Goal: Task Accomplishment & Management: Use online tool/utility

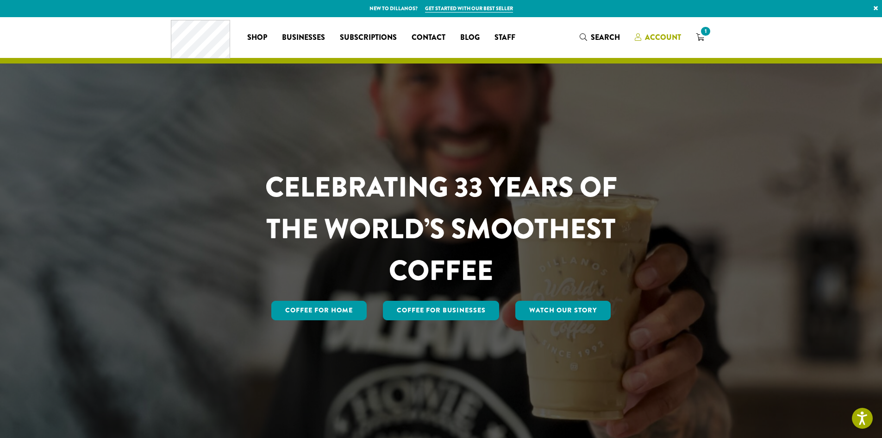
click at [660, 39] on span "Account" at bounding box center [663, 37] width 36 height 11
click at [667, 37] on span "Account" at bounding box center [663, 37] width 36 height 11
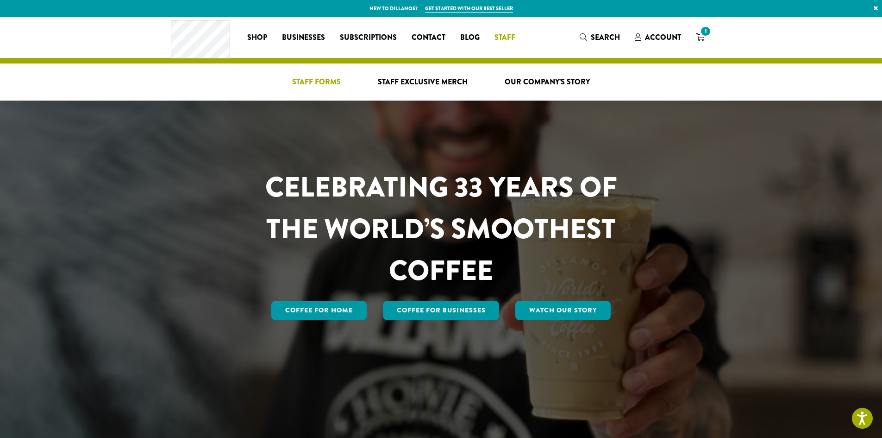
click at [327, 80] on span "Staff Forms" at bounding box center [316, 82] width 49 height 12
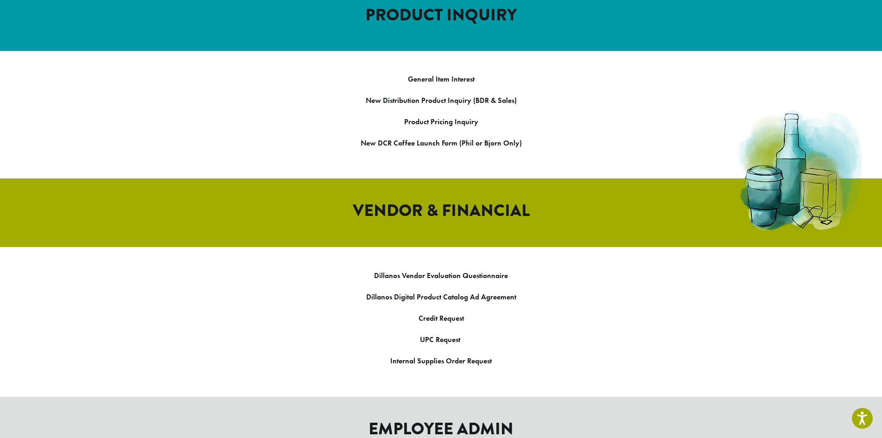
scroll to position [1005, 0]
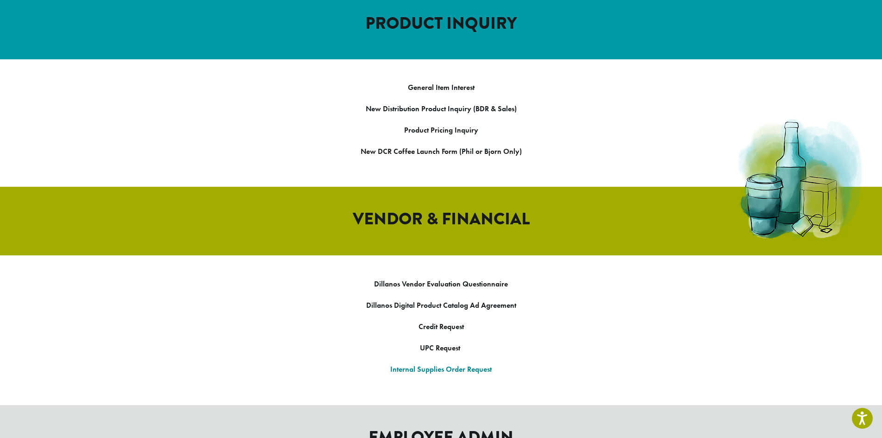
click at [413, 364] on link "Internal Supplies Order Request" at bounding box center [440, 369] width 101 height 10
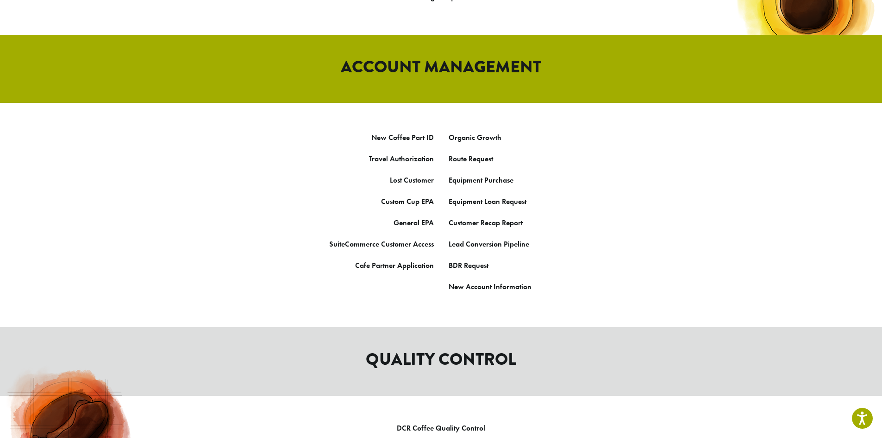
scroll to position [449, 0]
